Goal: Check status: Check status

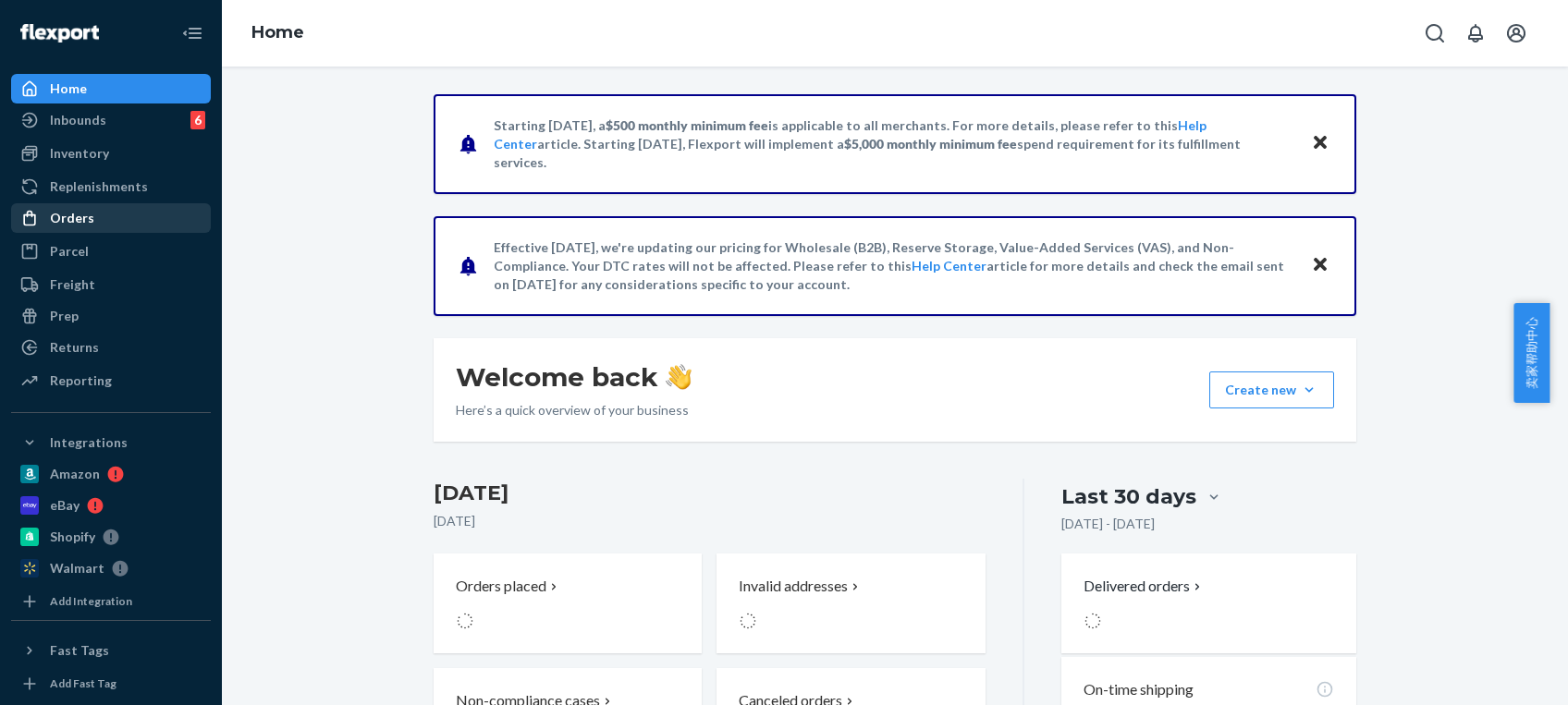
click at [100, 219] on div "Orders" at bounding box center [110, 217] width 196 height 26
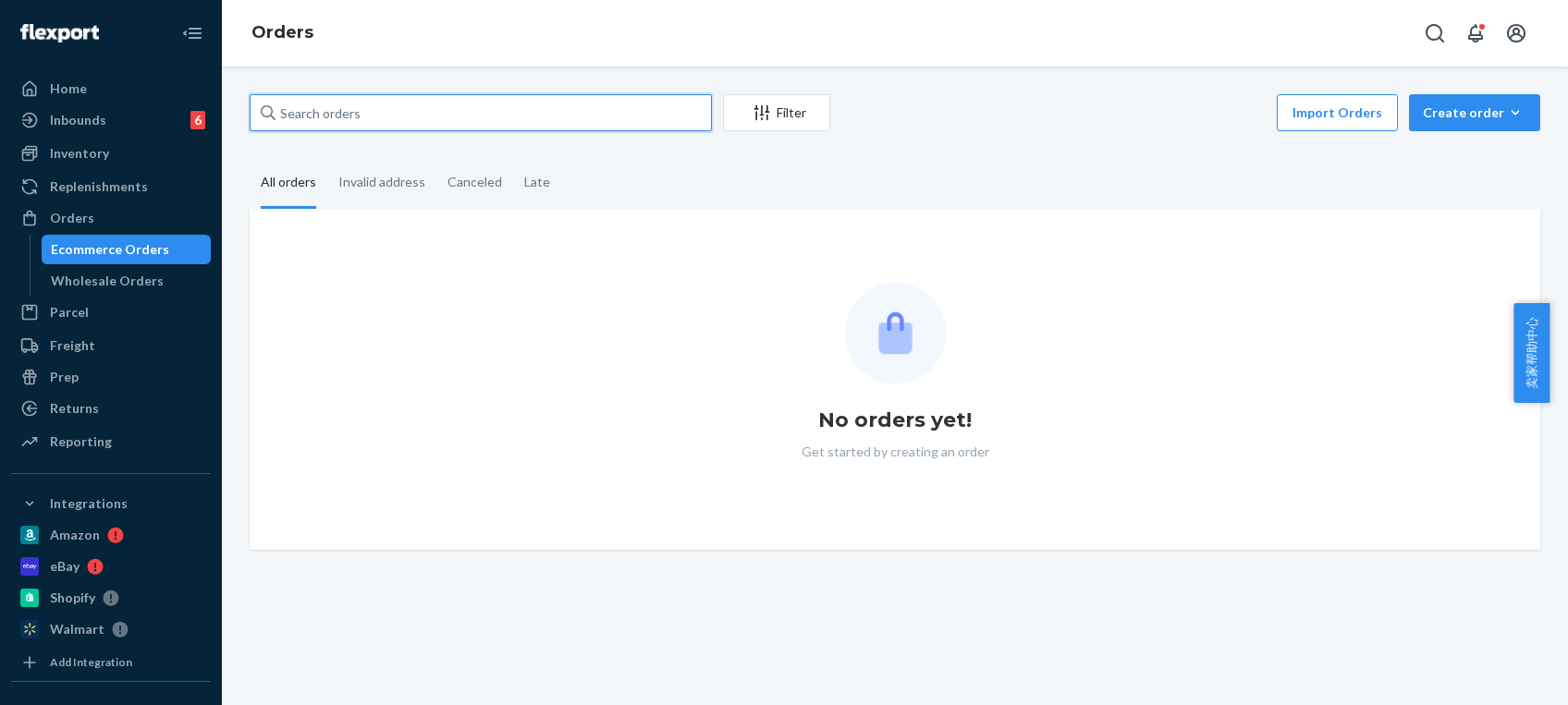
click at [376, 95] on input "text" at bounding box center [481, 113] width 462 height 37
paste input "BS781"
type input "BS781"
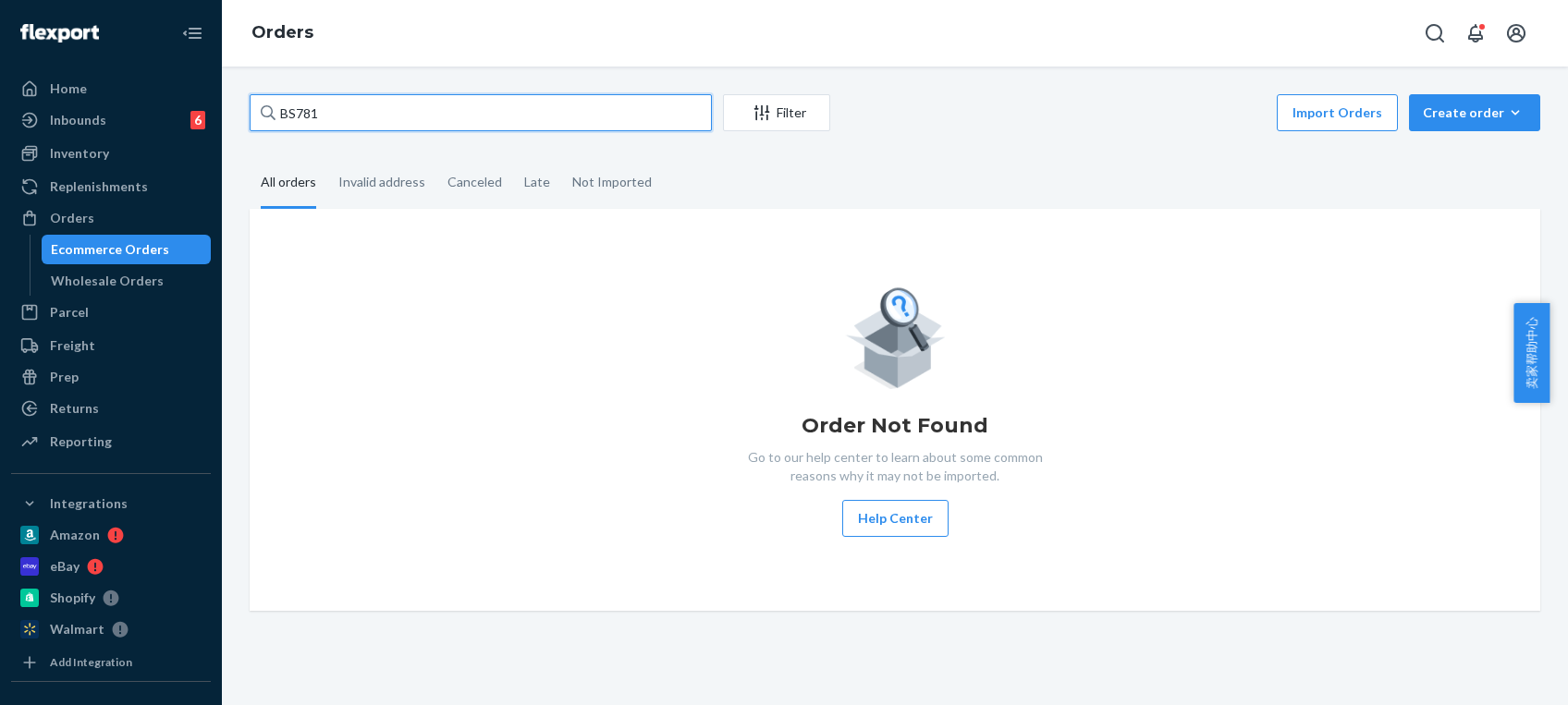
drag, startPoint x: 385, startPoint y: 117, endPoint x: 242, endPoint y: 95, distance: 144.7
click at [242, 95] on div "BS781 Filter Import Orders Create order Ecommerce order Removal order All order…" at bounding box center [895, 353] width 1318 height 517
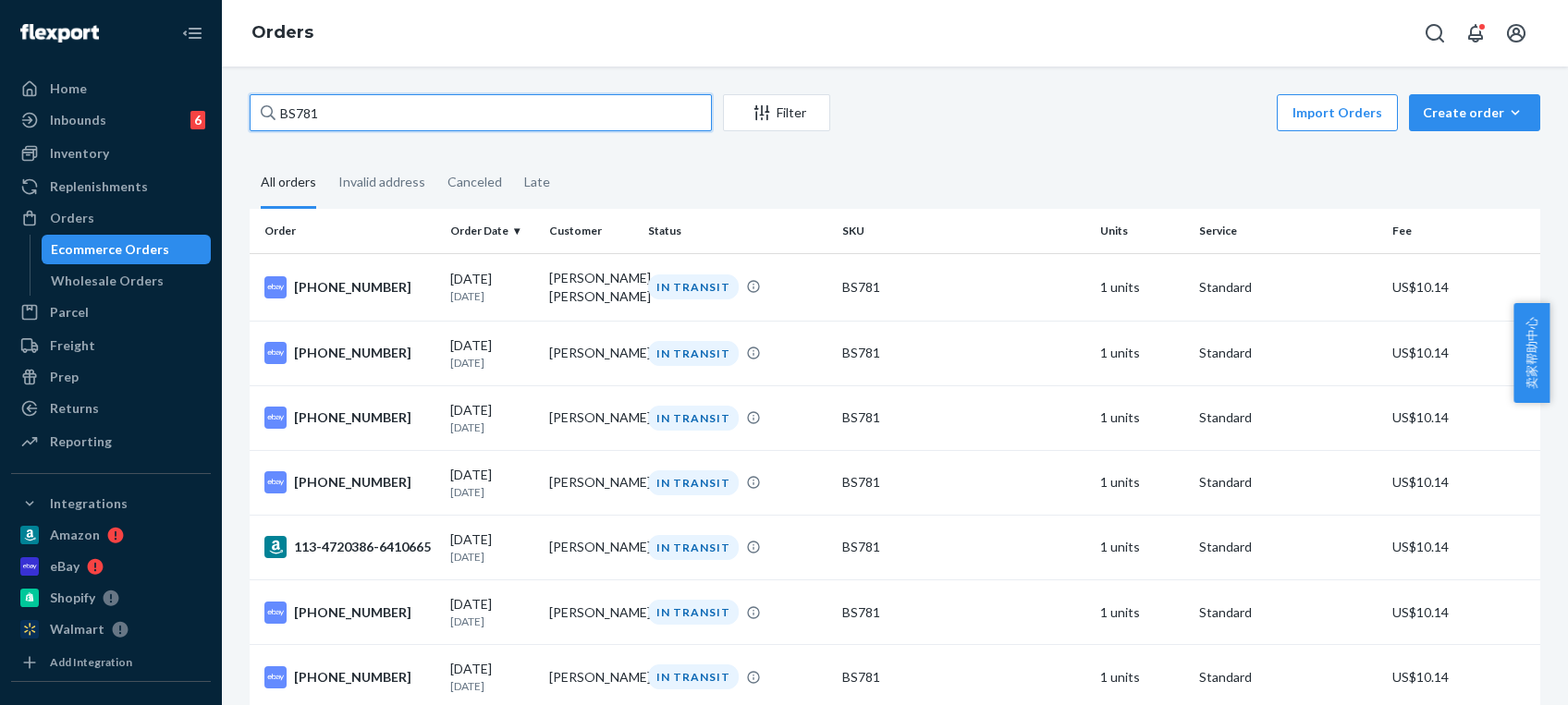
click at [379, 119] on input "BS781" at bounding box center [481, 113] width 462 height 37
drag, startPoint x: 342, startPoint y: 114, endPoint x: 237, endPoint y: 100, distance: 105.9
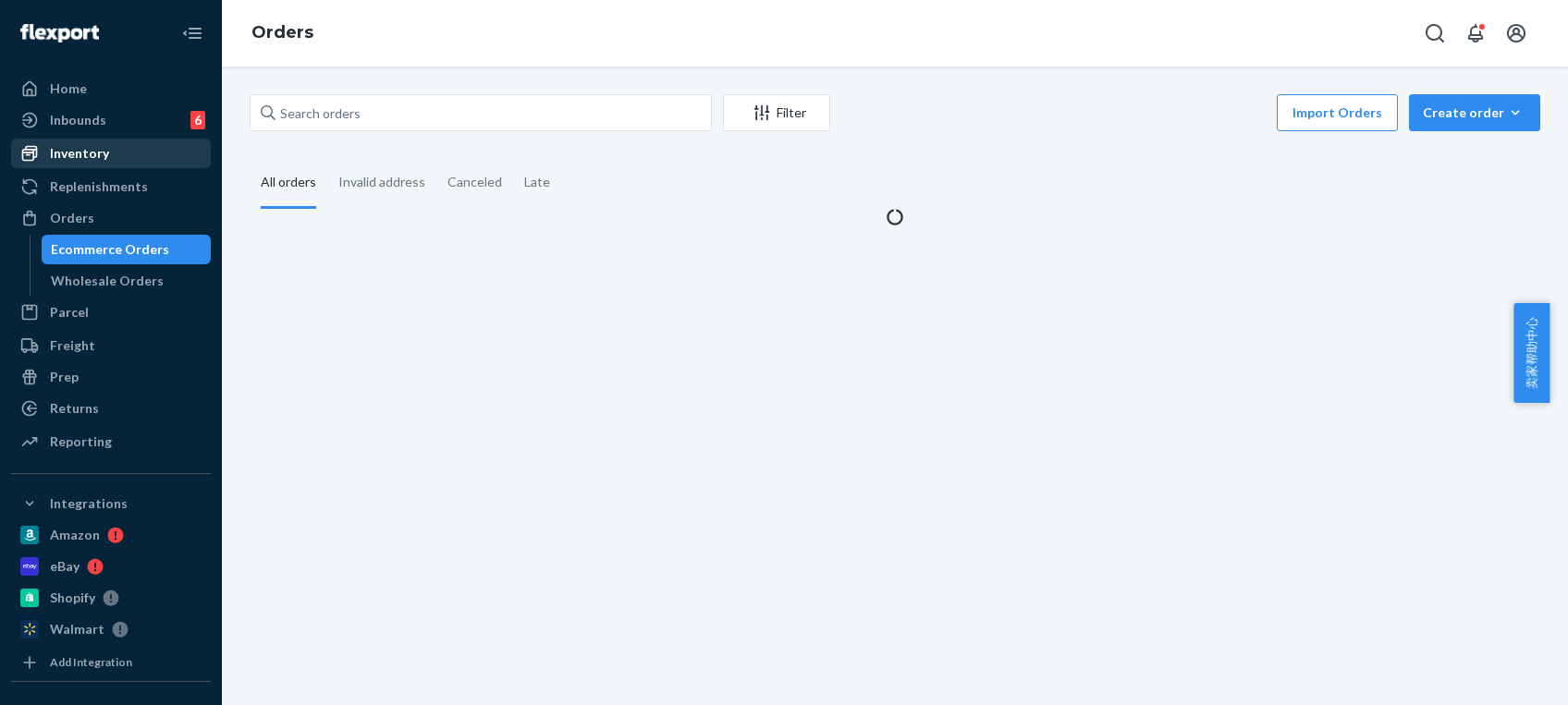
click at [103, 141] on div "Inventory" at bounding box center [110, 153] width 196 height 26
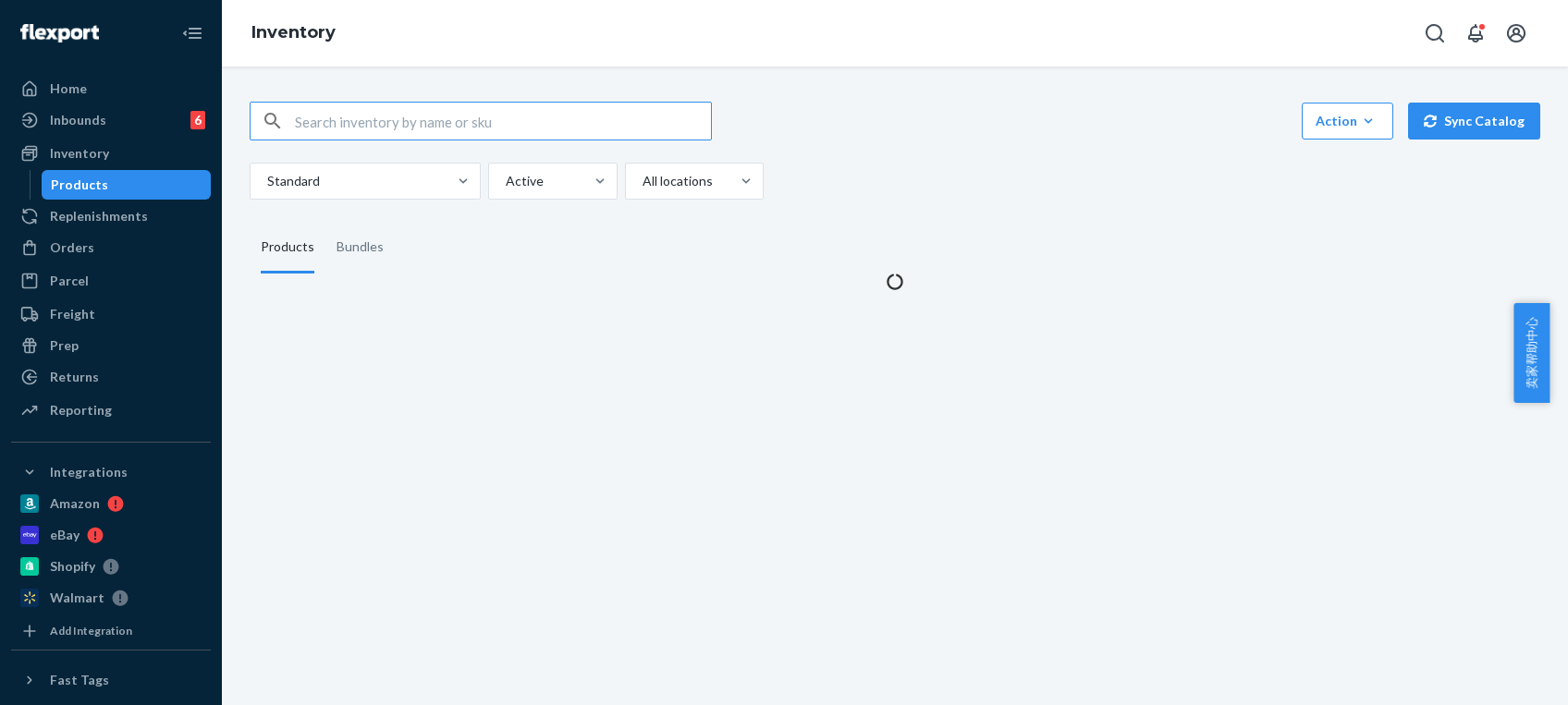
click at [340, 133] on input "text" at bounding box center [502, 121] width 416 height 37
type input "BS781"
